Goal: Task Accomplishment & Management: Complete application form

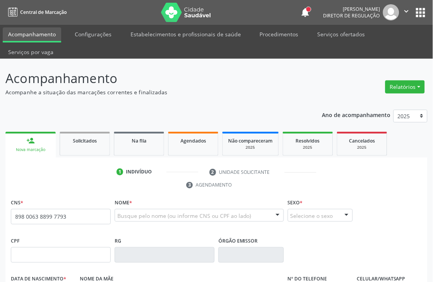
type input "898 0063 8899 7793"
type input "1[DATE]"
type input "[PERSON_NAME] [PERSON_NAME]"
type input "00"
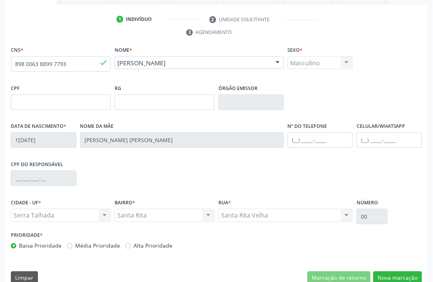
scroll to position [166, 0]
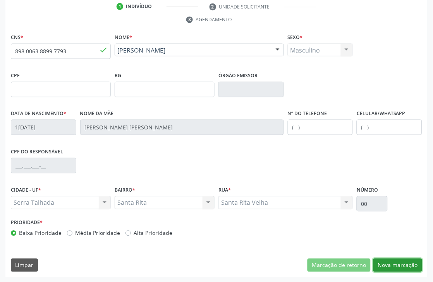
click at [409, 261] on button "Nova marcação" at bounding box center [397, 265] width 49 height 13
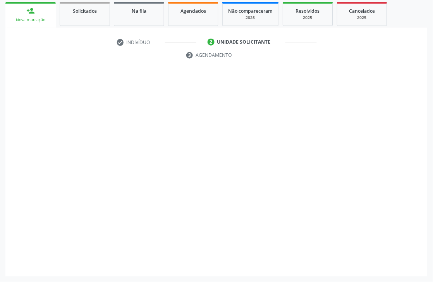
scroll to position [130, 0]
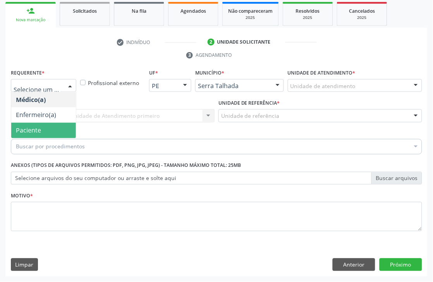
click at [45, 126] on span "Paciente" at bounding box center [43, 130] width 65 height 15
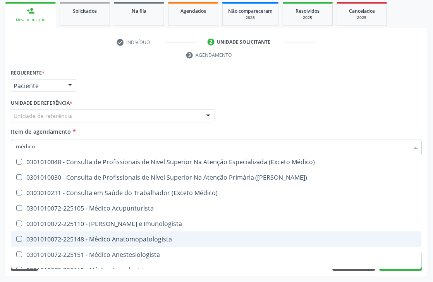
scroll to position [43, 0]
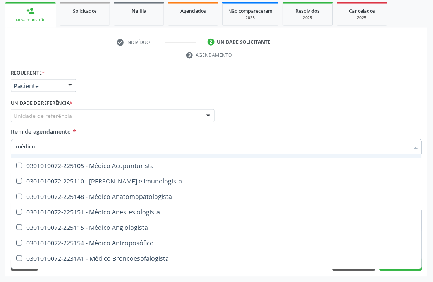
click at [96, 148] on input "médico" at bounding box center [212, 146] width 393 height 15
type input "médico c"
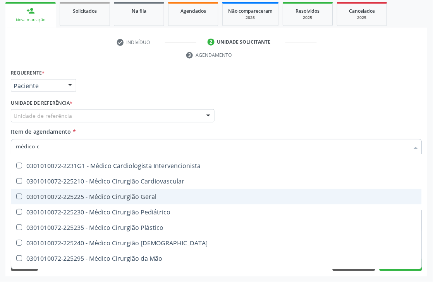
click at [17, 199] on div "0301010072-225225 - Médico Cirurgião Geral" at bounding box center [216, 197] width 401 height 6
checkbox Geral "true"
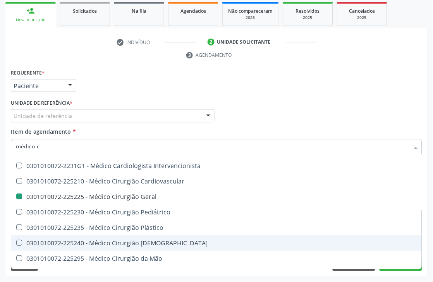
click at [409, 115] on div "Médico Solicitante Por favor, selecione a Unidade de Atendimento primeiro Nenhu…" at bounding box center [216, 113] width 415 height 30
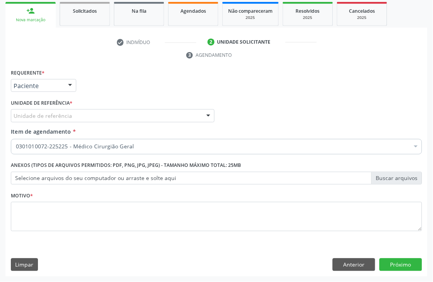
scroll to position [0, 0]
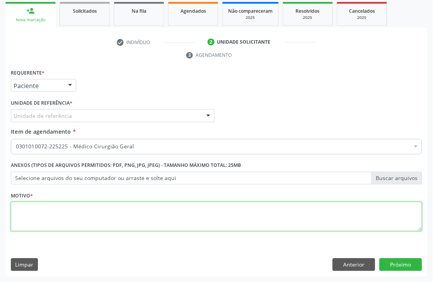
click at [258, 226] on textarea at bounding box center [216, 216] width 411 height 29
type textarea "00"
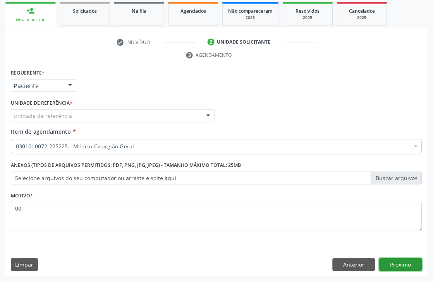
click at [389, 266] on button "Próximo" at bounding box center [400, 265] width 43 height 13
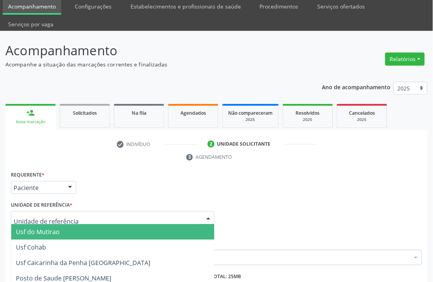
scroll to position [43, 0]
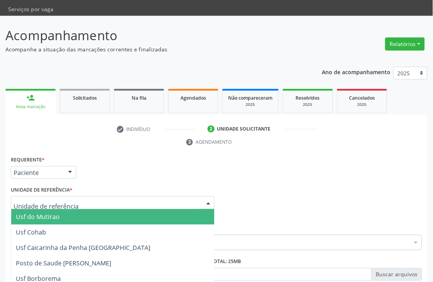
click at [83, 202] on input "text" at bounding box center [106, 206] width 185 height 15
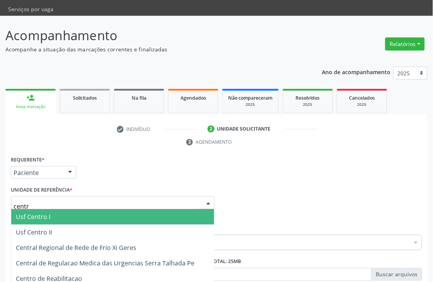
type input "centr"
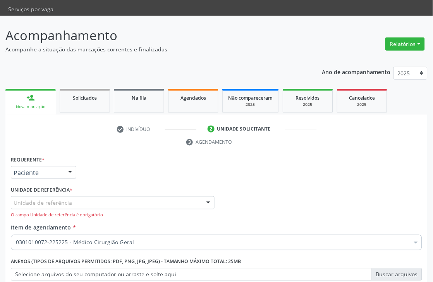
click at [283, 181] on div "Requerente * Paciente Médico(a) Enfermeiro(a) Paciente Nenhum resultado encontr…" at bounding box center [216, 169] width 415 height 30
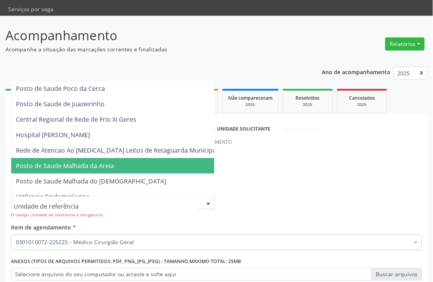
scroll to position [473, 0]
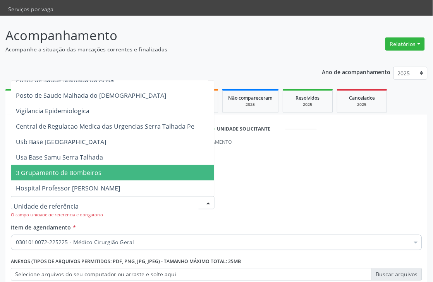
click at [416, 31] on div "Relatórios Acompanhamento Consolidado Agendamentos Procedimentos realizados" at bounding box center [404, 39] width 45 height 27
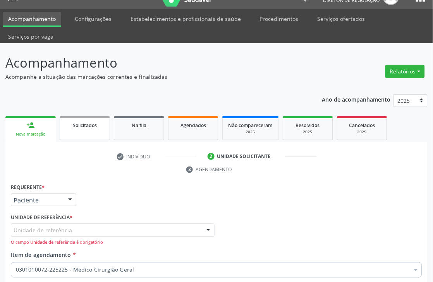
scroll to position [0, 0]
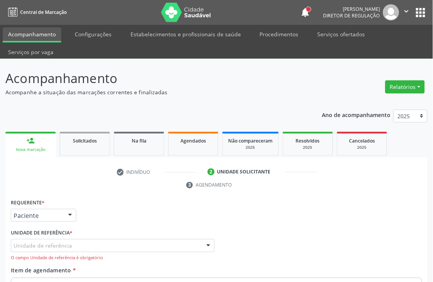
click at [413, 14] on button "" at bounding box center [406, 12] width 15 height 16
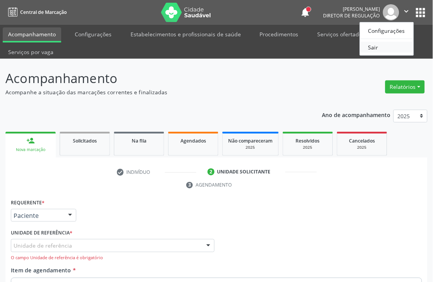
click at [372, 44] on link "Sair" at bounding box center [386, 47] width 53 height 11
